Goal: Use online tool/utility

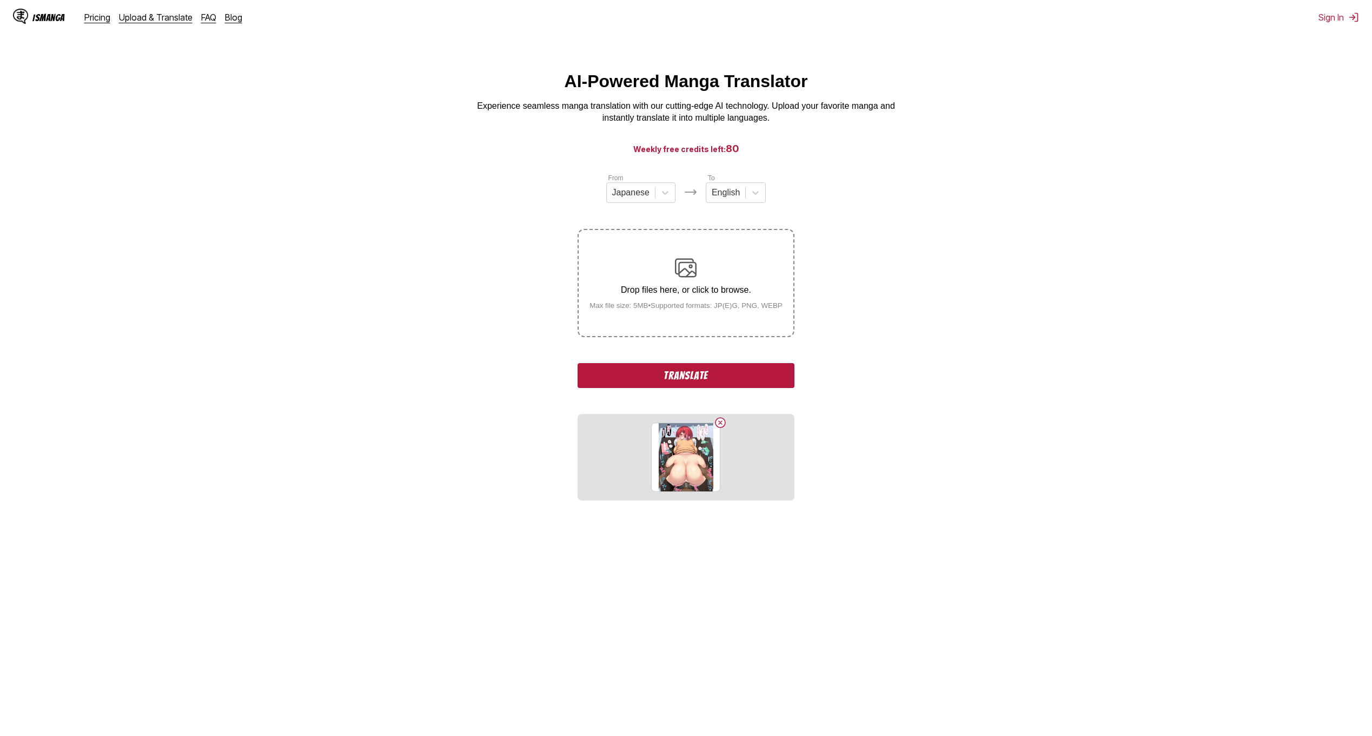
click at [715, 371] on button "Translate" at bounding box center [686, 375] width 216 height 25
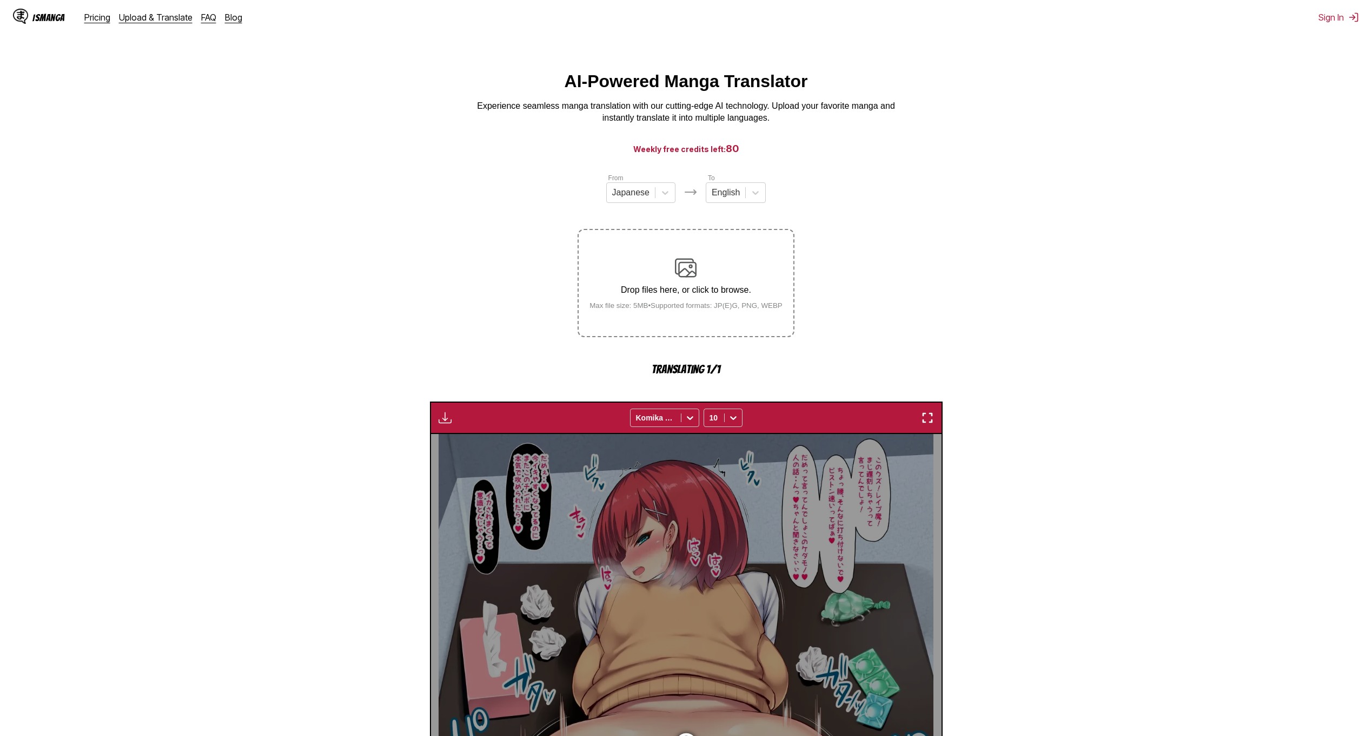
scroll to position [319, 0]
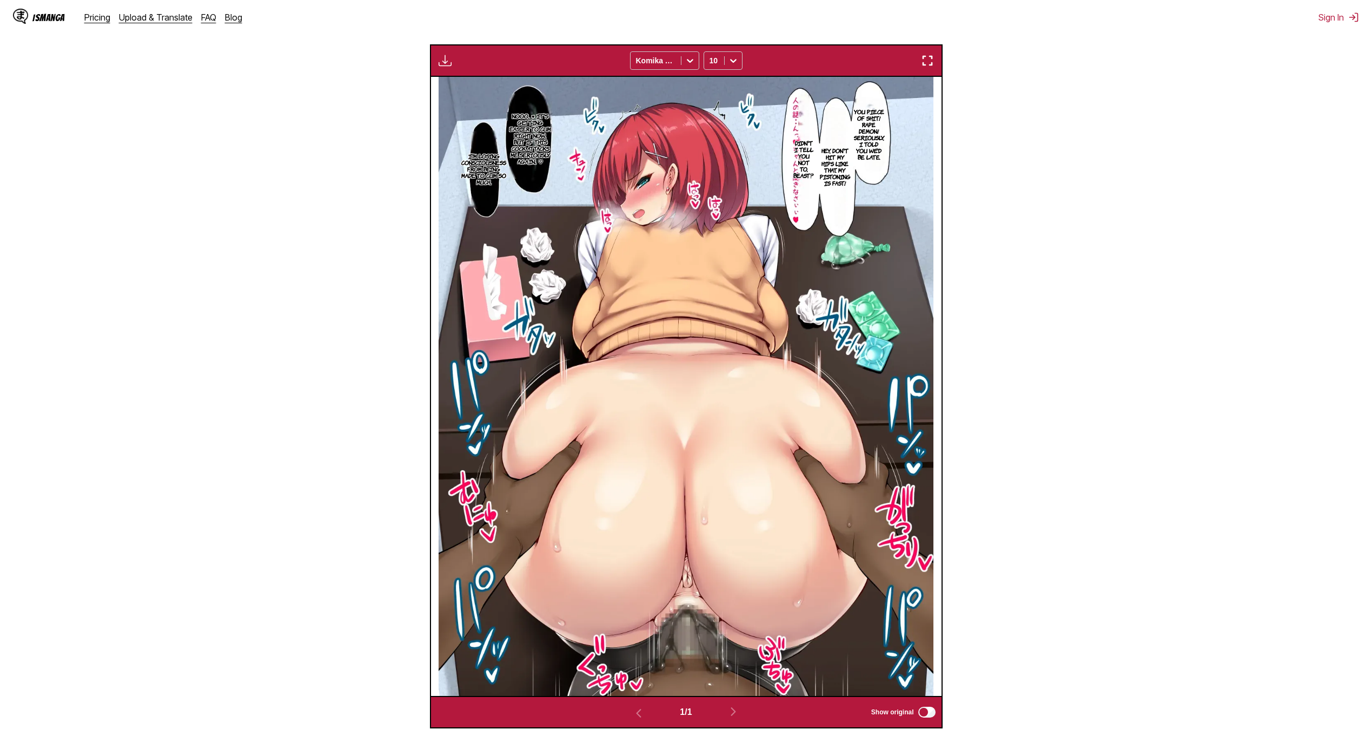
click at [412, 57] on section "From Japanese To English Drop files here, or click to browse. Max file size: 5M…" at bounding box center [686, 291] width 1355 height 874
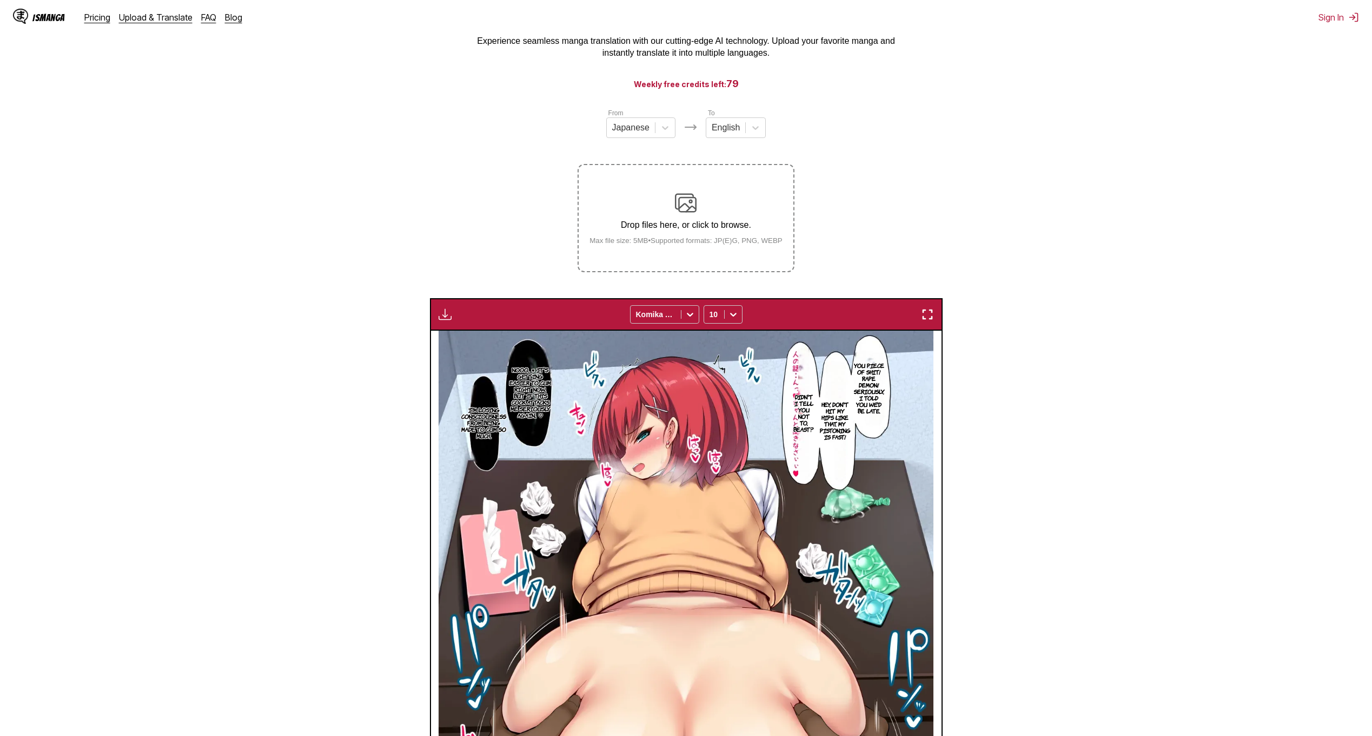
scroll to position [48, 0]
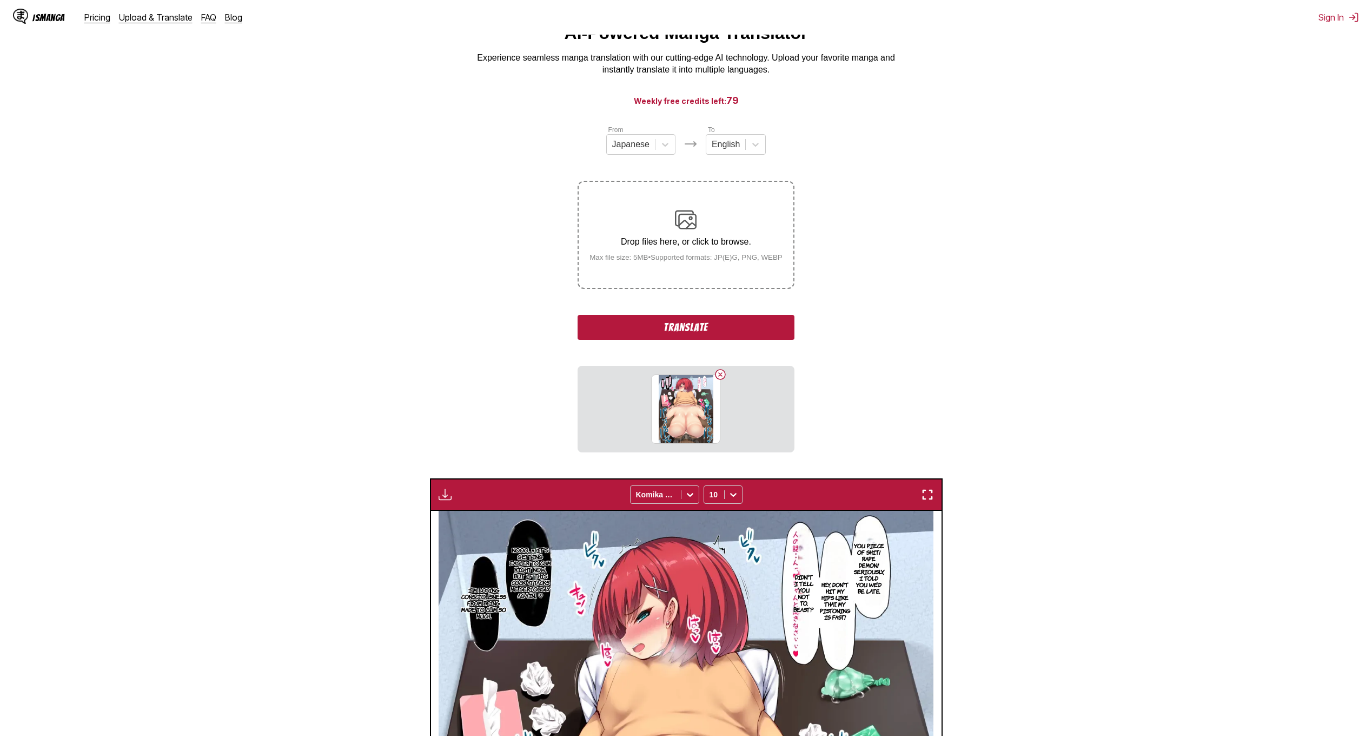
click at [691, 329] on button "Translate" at bounding box center [686, 327] width 216 height 25
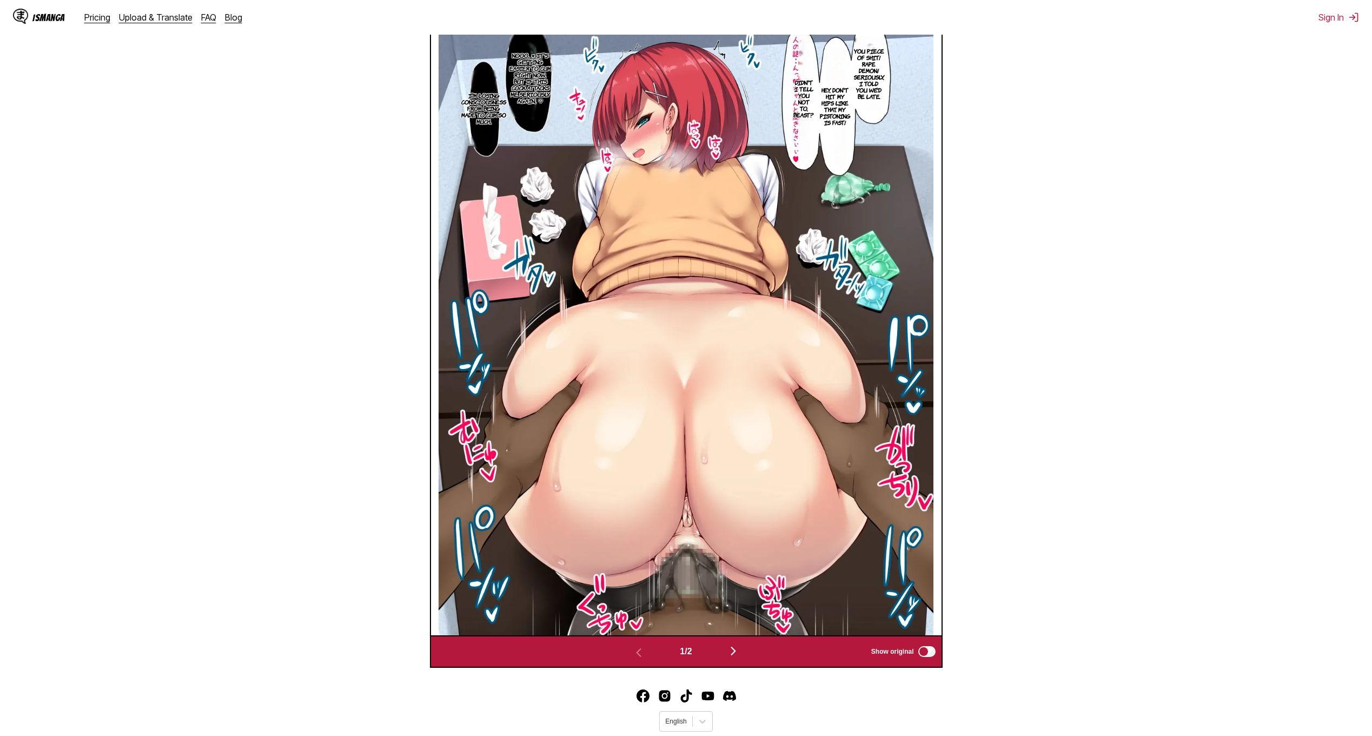
scroll to position [413, 0]
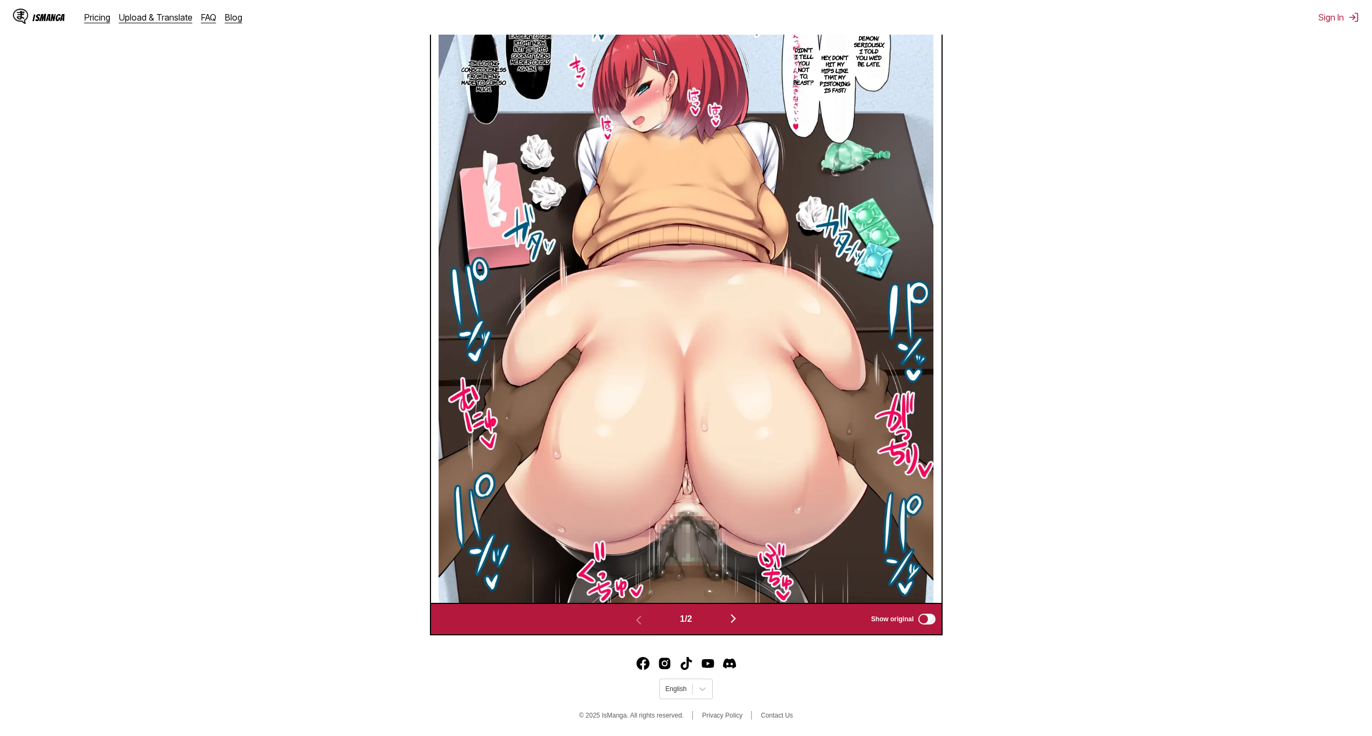
click at [740, 619] on img "button" at bounding box center [733, 618] width 13 height 13
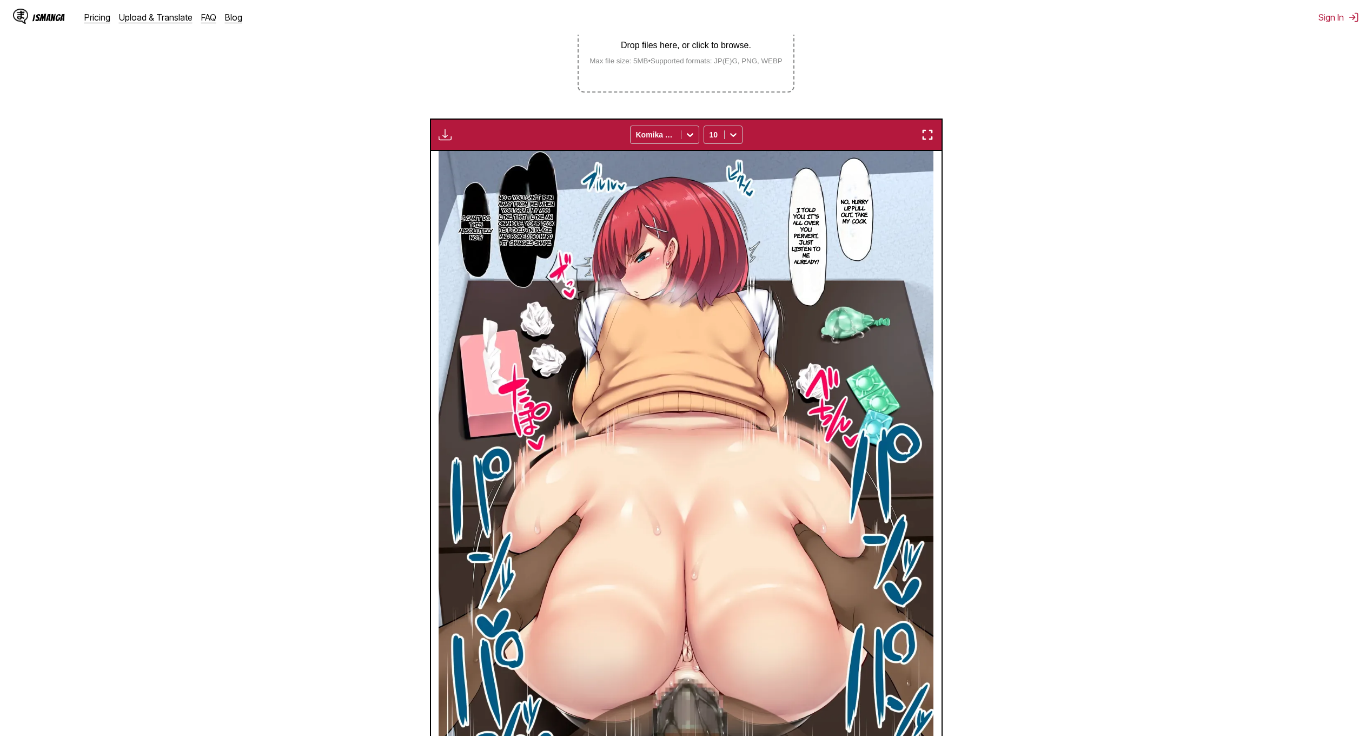
scroll to position [235, 0]
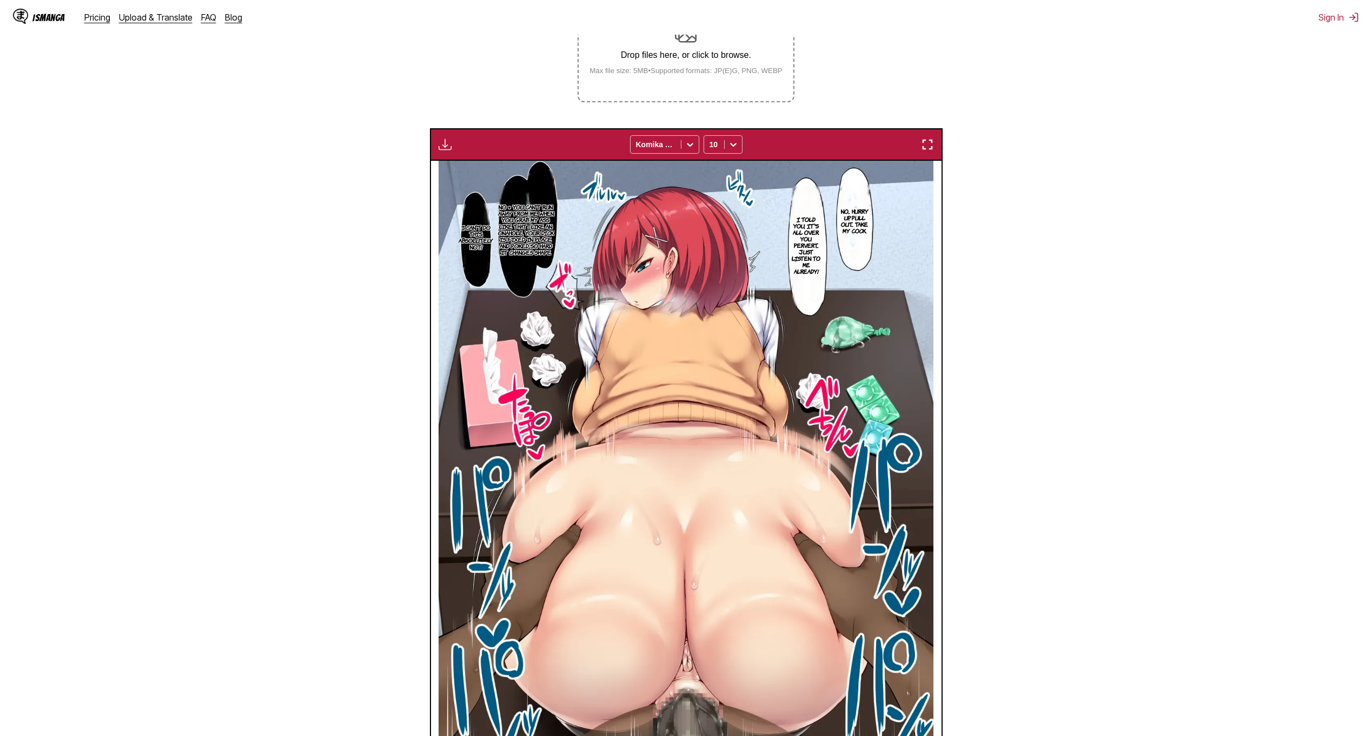
click at [844, 49] on section "From Japanese To English Drop files here, or click to browse. Max file size: 5M…" at bounding box center [686, 375] width 1355 height 874
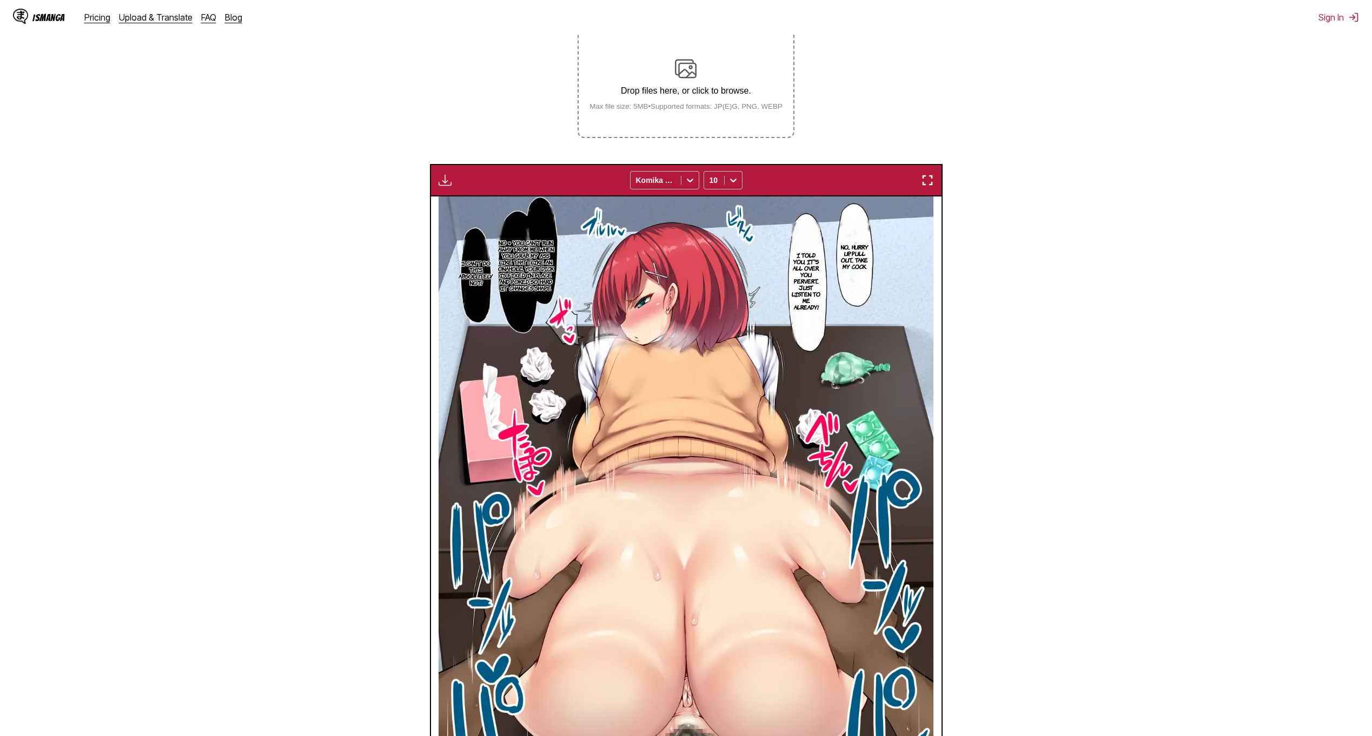
scroll to position [181, 0]
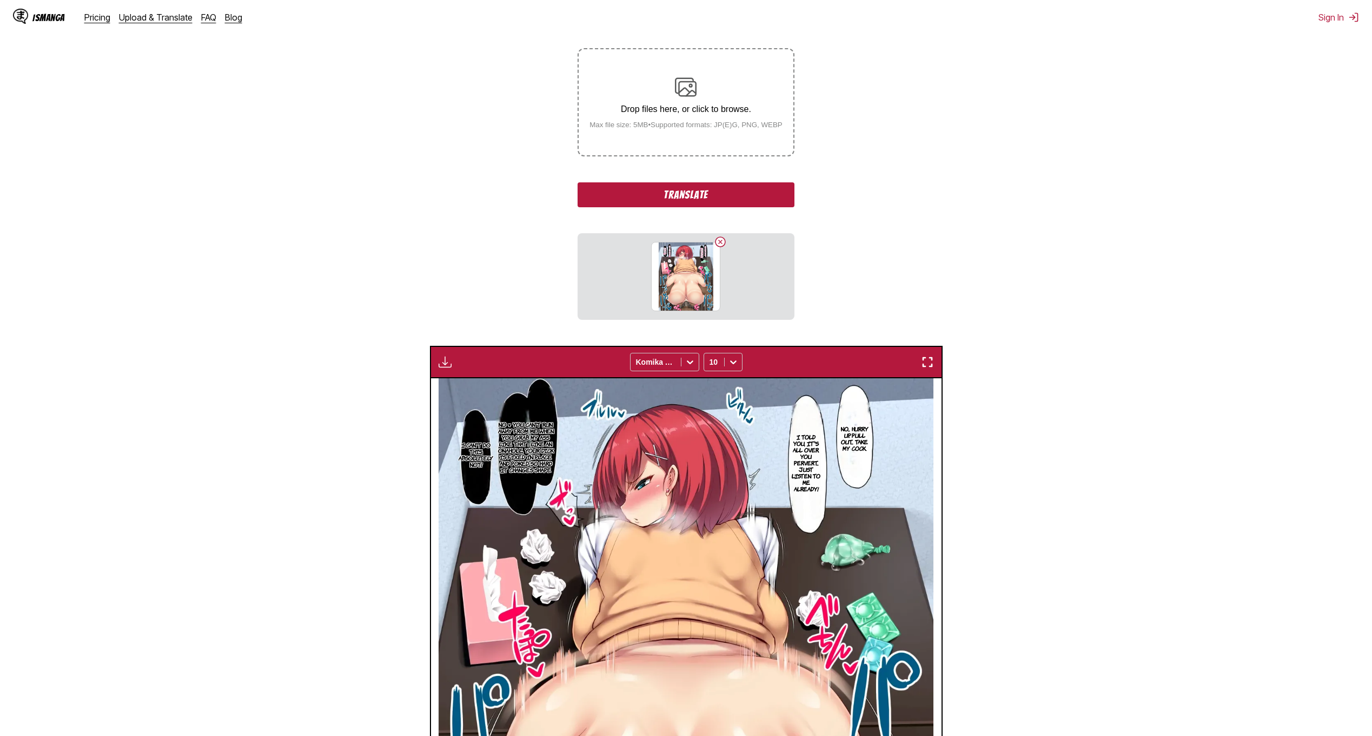
click at [692, 195] on button "Translate" at bounding box center [686, 194] width 216 height 25
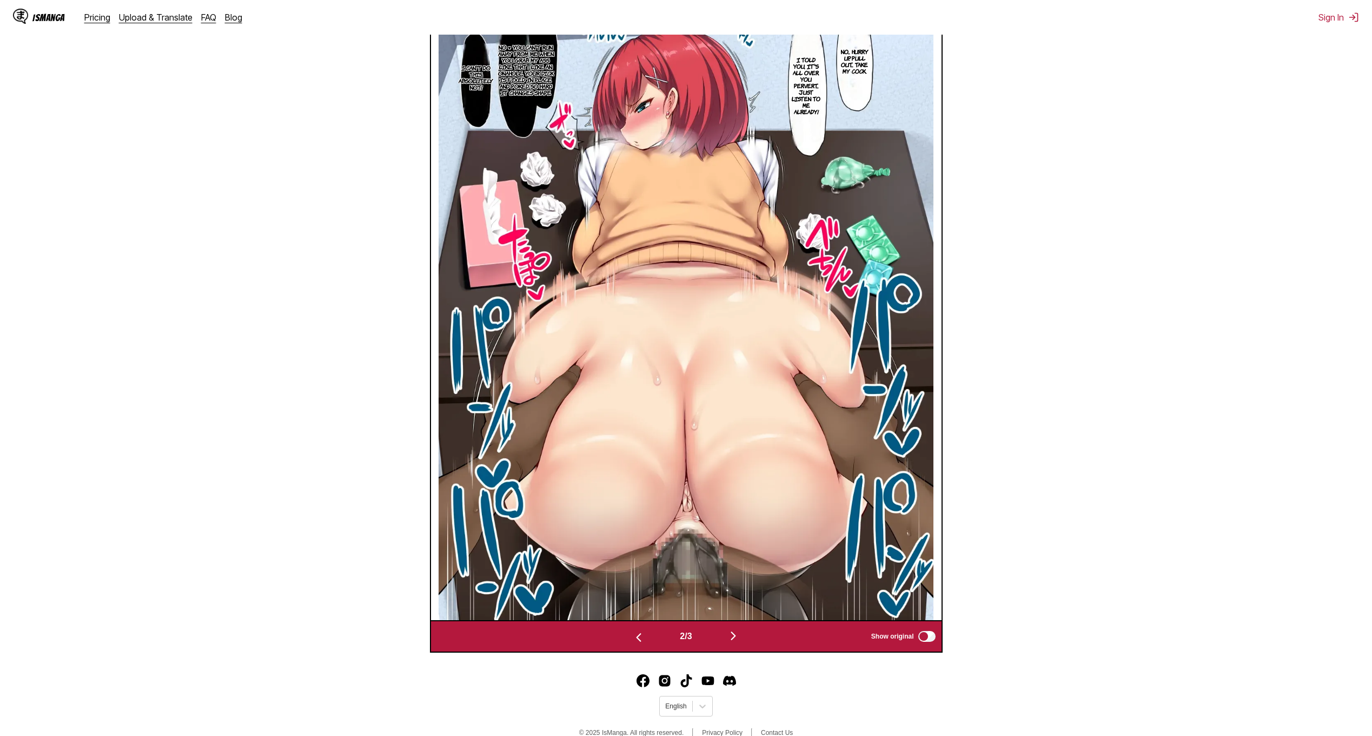
scroll to position [452, 0]
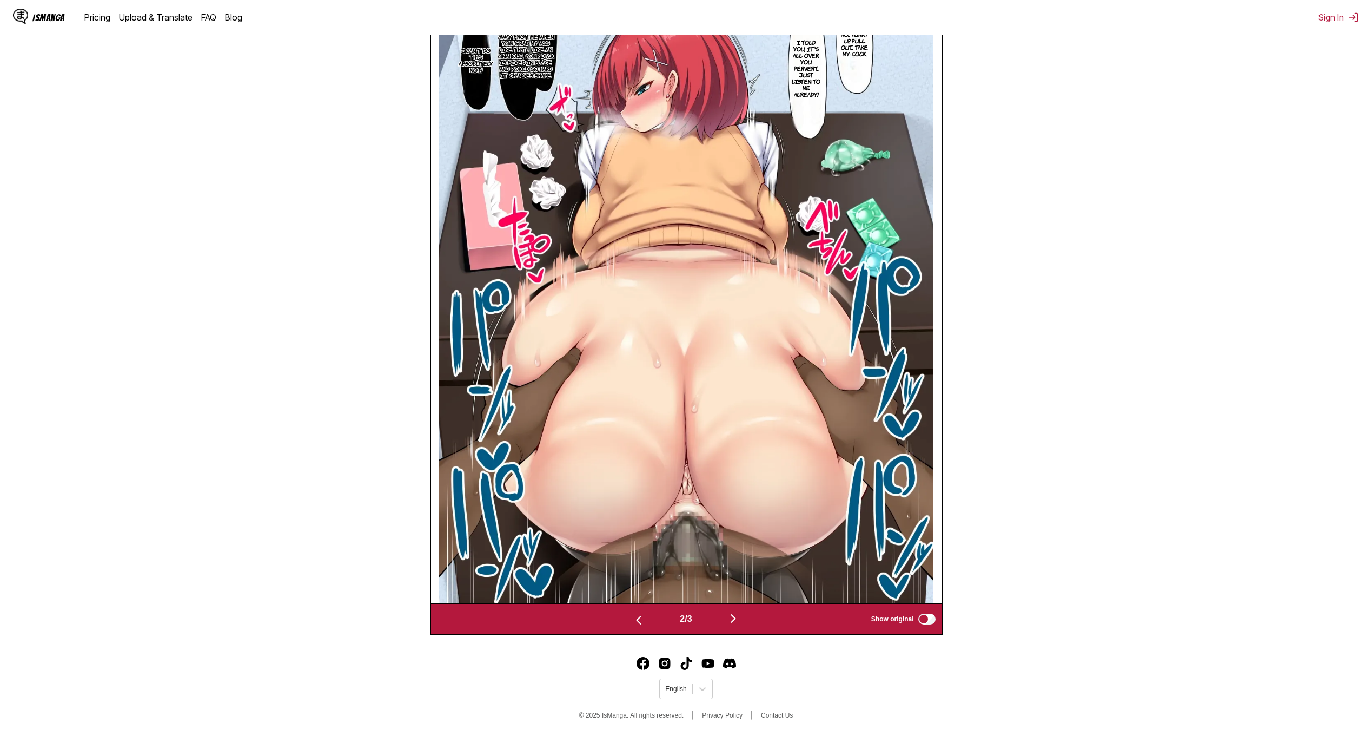
click at [736, 614] on img "button" at bounding box center [733, 618] width 13 height 13
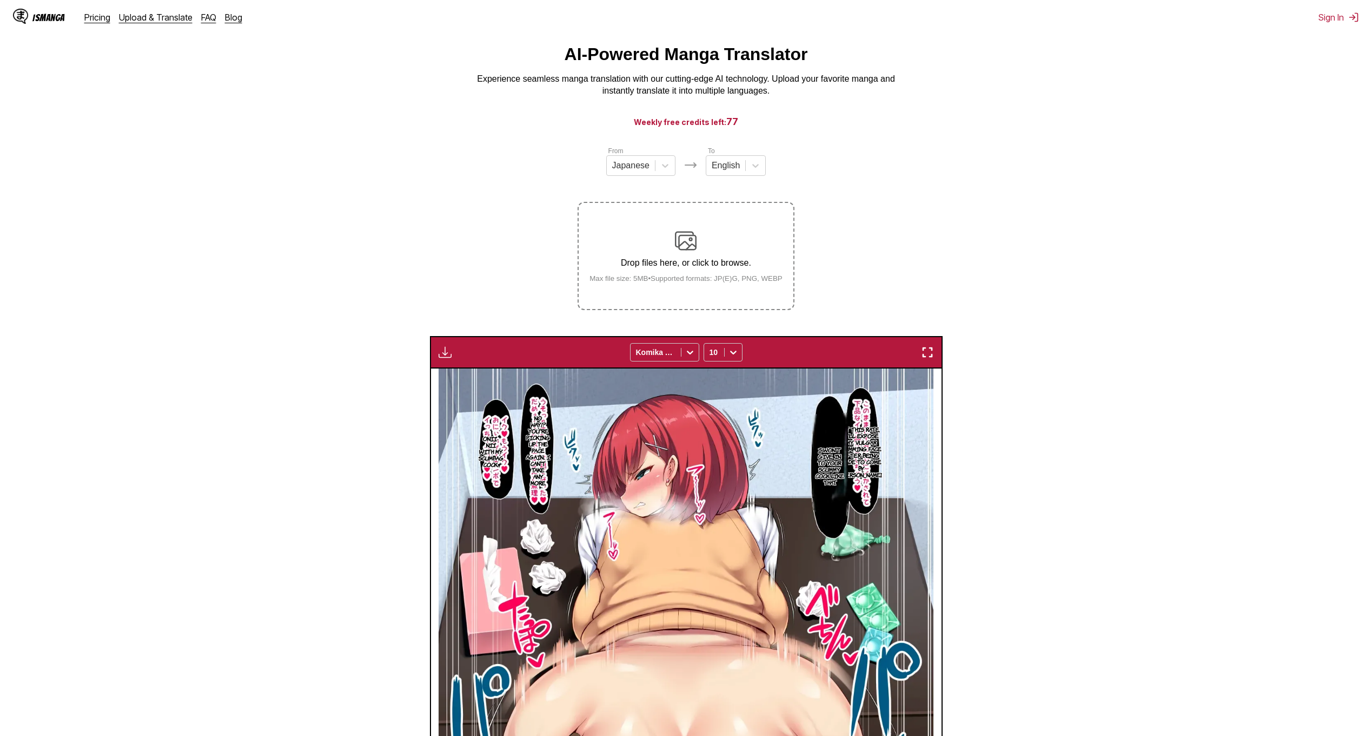
scroll to position [0, 0]
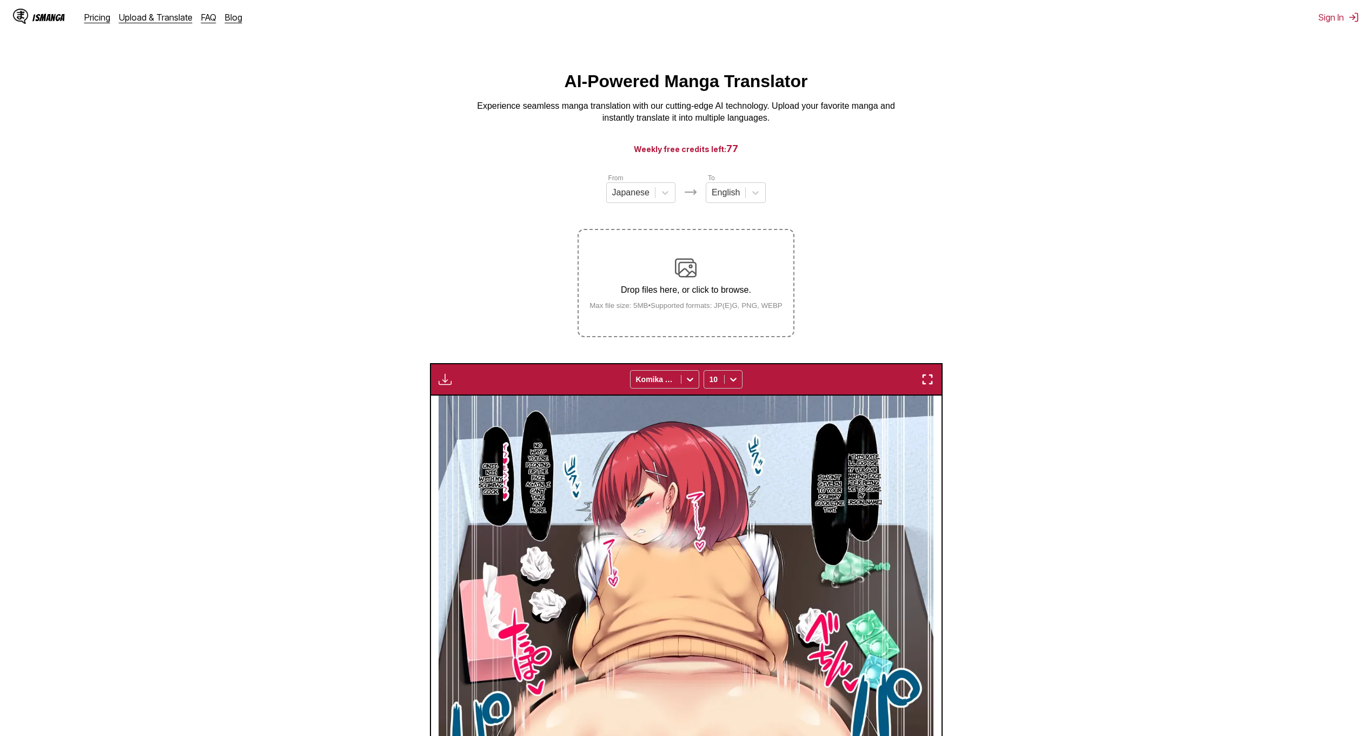
click at [322, 35] on html "IsManga Pricing Upload & Translate FAQ Blog Sign In Pricing Upload & Translate …" at bounding box center [686, 573] width 1372 height 1147
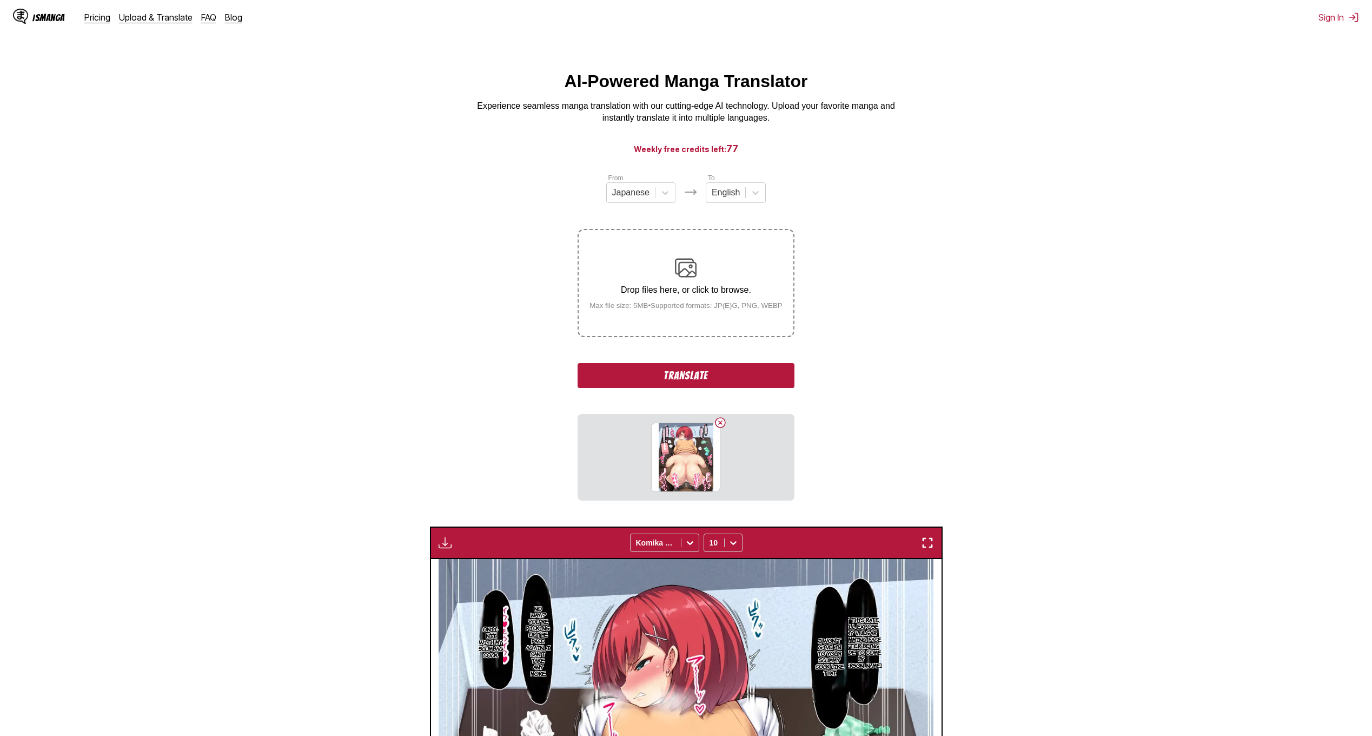
click at [721, 379] on button "Translate" at bounding box center [686, 375] width 216 height 25
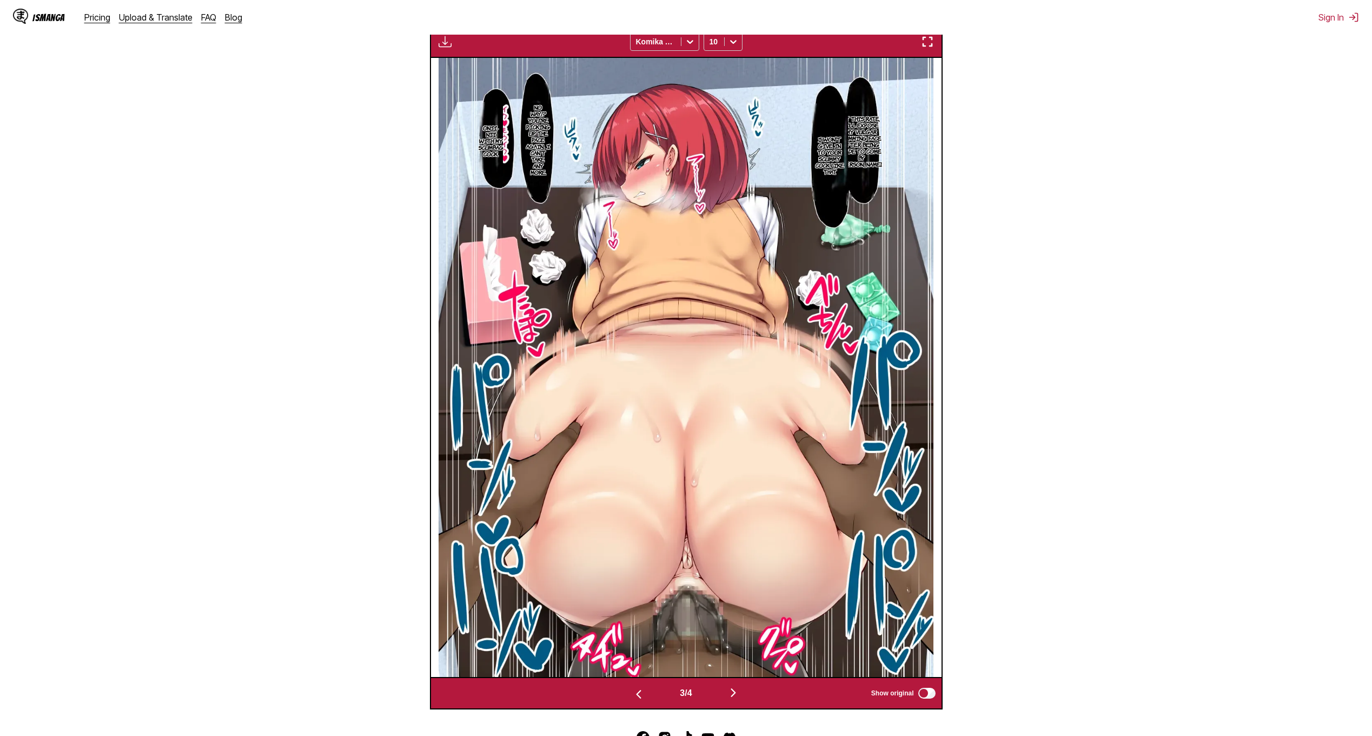
scroll to position [452, 0]
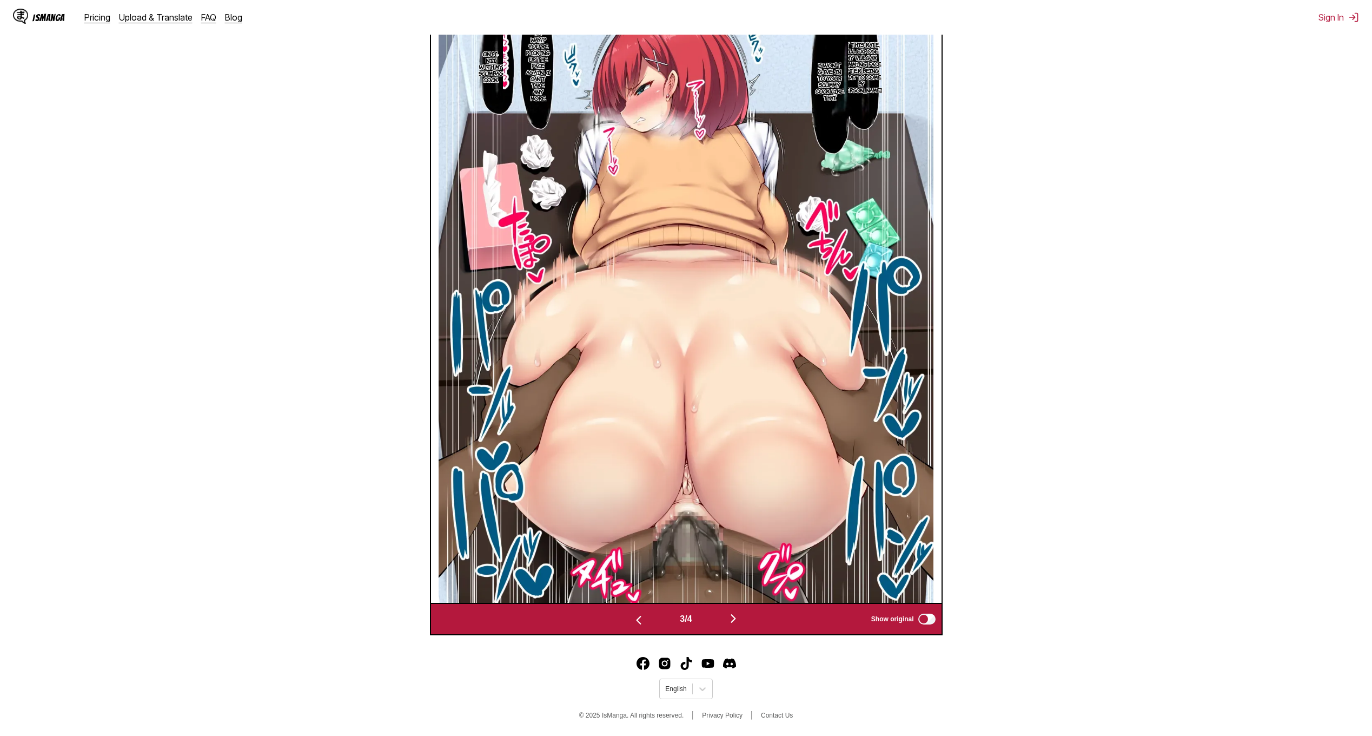
click at [738, 617] on img "button" at bounding box center [733, 618] width 13 height 13
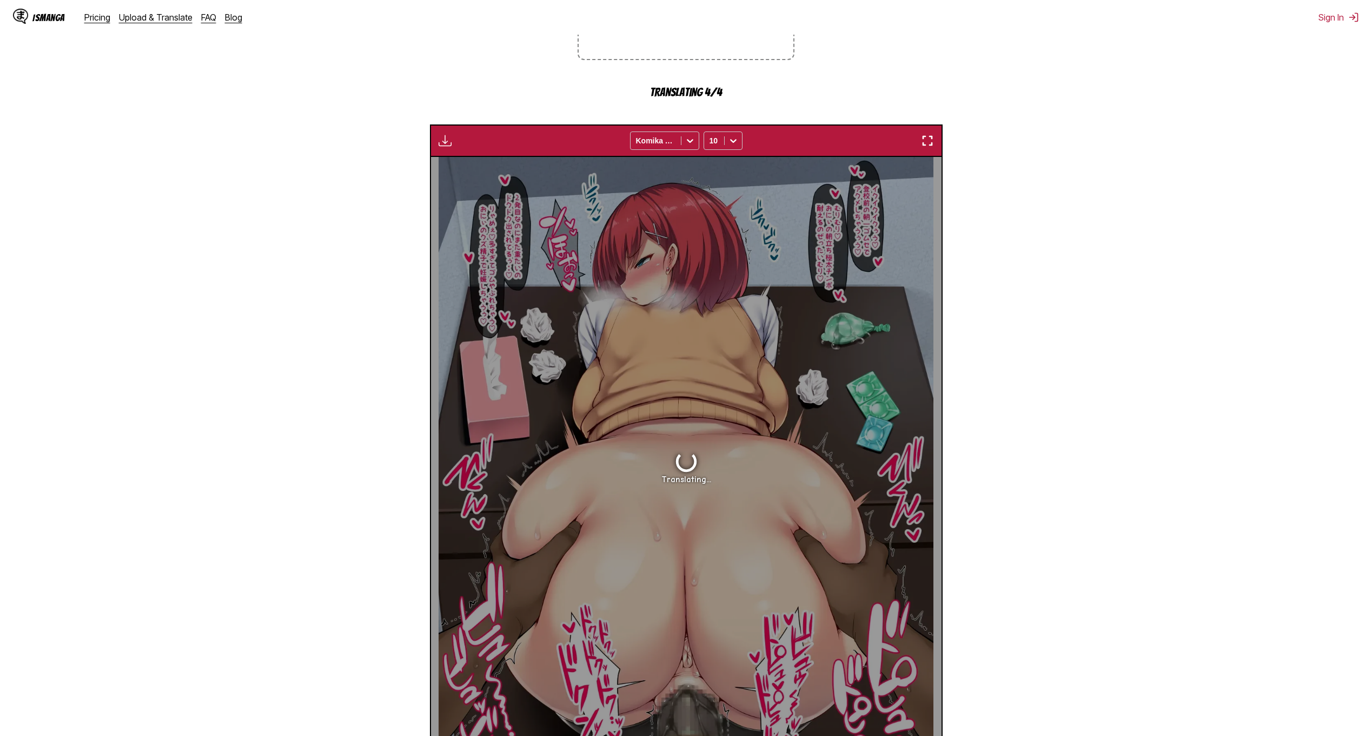
scroll to position [273, 0]
